Goal: Find specific page/section: Find specific page/section

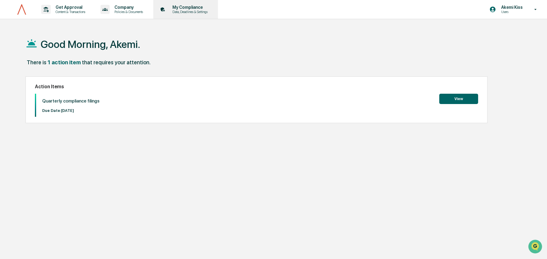
click at [188, 6] on p "My Compliance" at bounding box center [189, 7] width 43 height 5
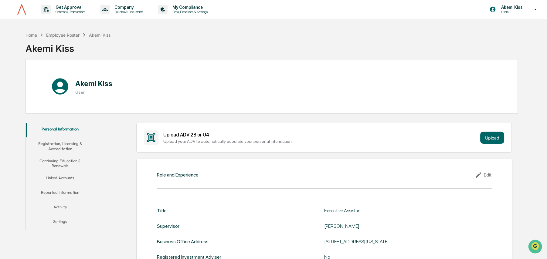
click at [57, 176] on button "Linked Accounts" at bounding box center [60, 179] width 69 height 15
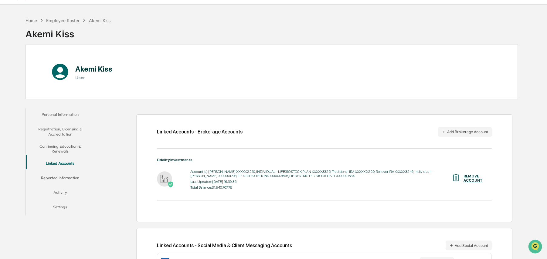
scroll to position [43, 0]
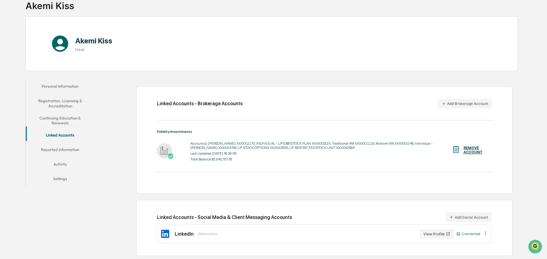
drag, startPoint x: 264, startPoint y: 159, endPoint x: 258, endPoint y: 161, distance: 6.5
click at [258, 161] on div "Account(s): [PERSON_NAME] XXXXX2210, INDIVIDUAL - LIFE360 STOCK PLAN XXXXX3325,…" at bounding box center [320, 151] width 261 height 23
drag, startPoint x: 322, startPoint y: 105, endPoint x: 291, endPoint y: 89, distance: 34.9
click at [297, 94] on div "Linked Accounts - Brokerage Accounts Add Brokerage Account Fidelity Investments…" at bounding box center [324, 140] width 376 height 108
click at [258, 76] on div "Home Employee Roster Akemi Kiss Akemi Kiss Akemi Kiss User Personal Information…" at bounding box center [271, 122] width 510 height 273
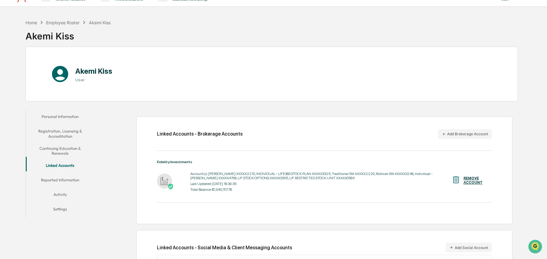
scroll to position [8, 0]
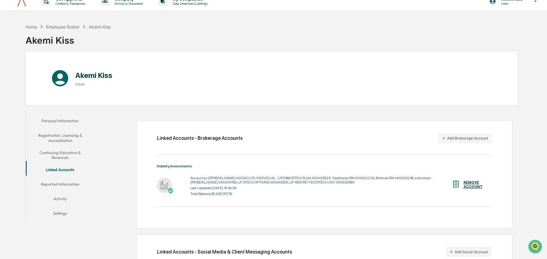
click at [58, 194] on button "Activity" at bounding box center [60, 200] width 69 height 15
